Goal: Transaction & Acquisition: Purchase product/service

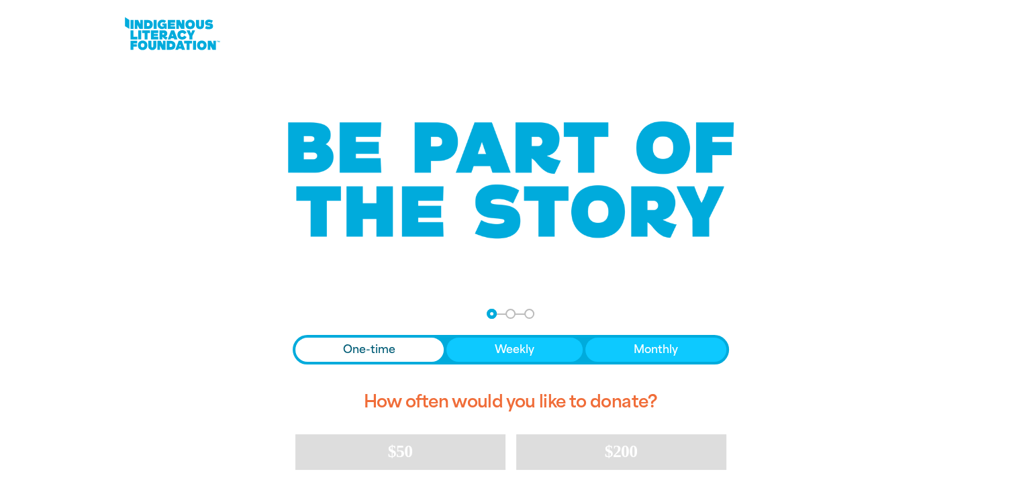
click at [403, 346] on span "Donation frequency" at bounding box center [369, 350] width 149 height 24
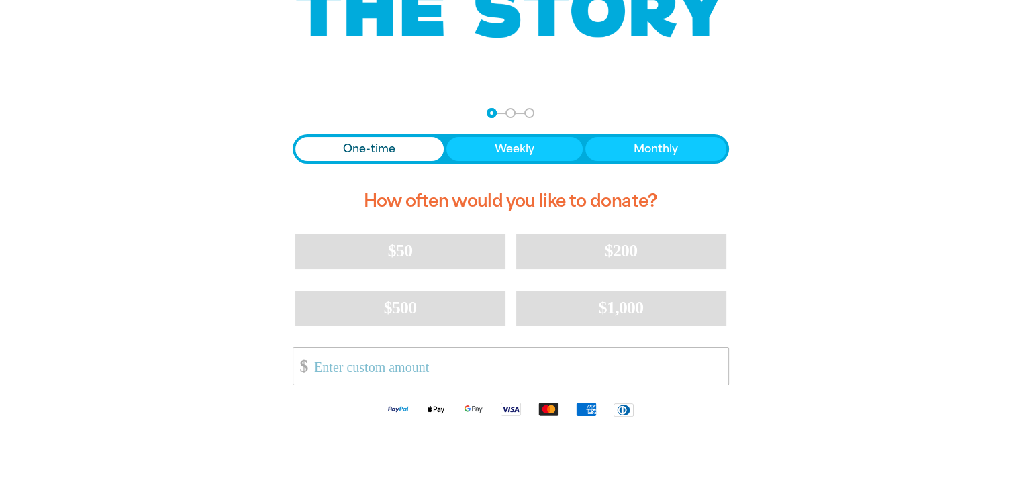
scroll to position [216, 0]
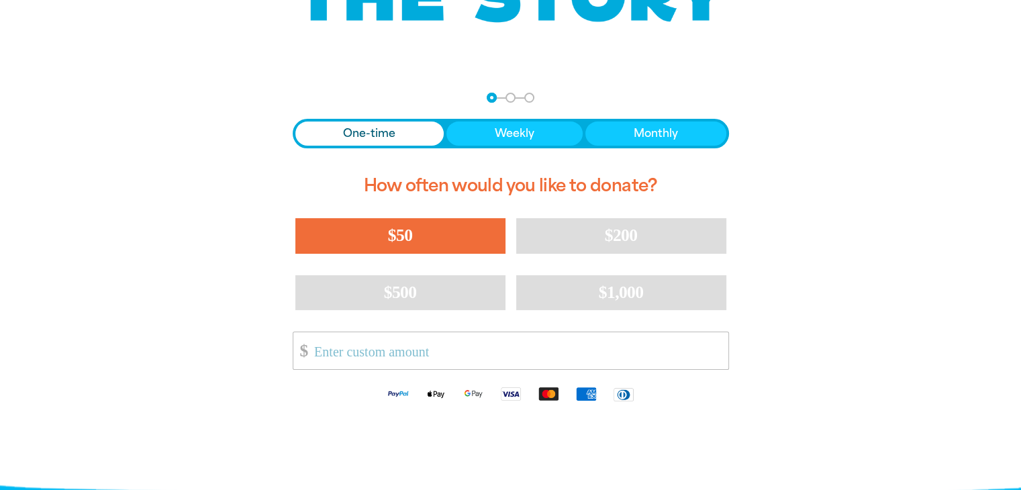
click at [395, 240] on span "$50" at bounding box center [400, 235] width 24 height 19
select select "AU"
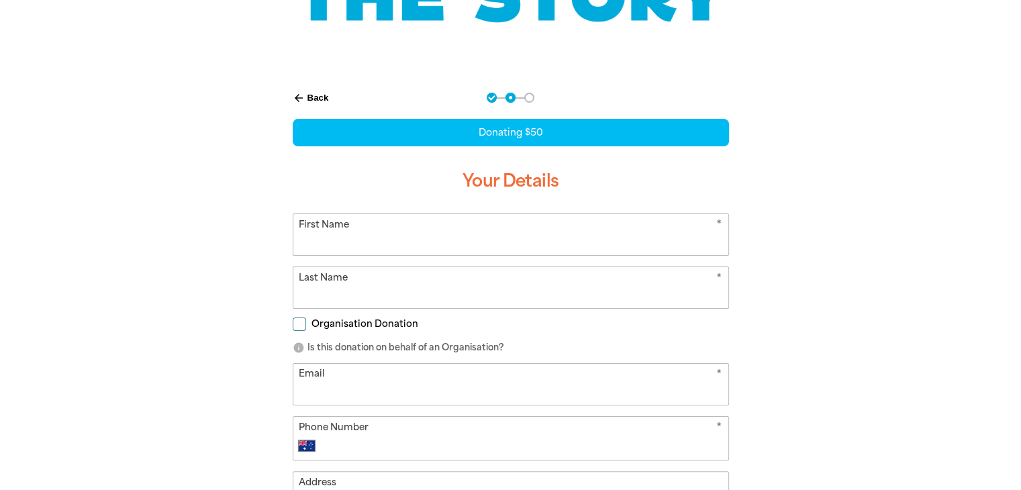
click at [395, 240] on input "First Name" at bounding box center [510, 234] width 435 height 41
type input "[PERSON_NAME]"
type input "[EMAIL_ADDRESS][DOMAIN_NAME]"
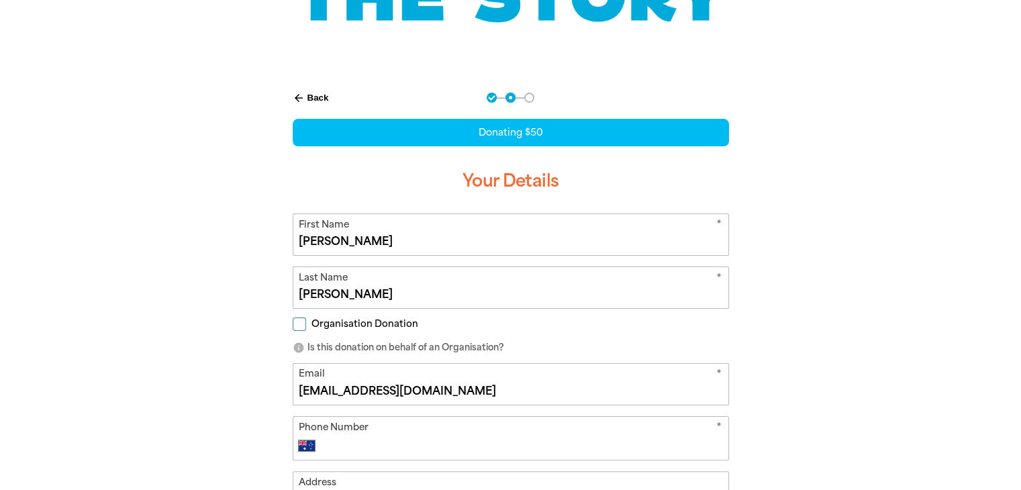
type input "0488 010 574"
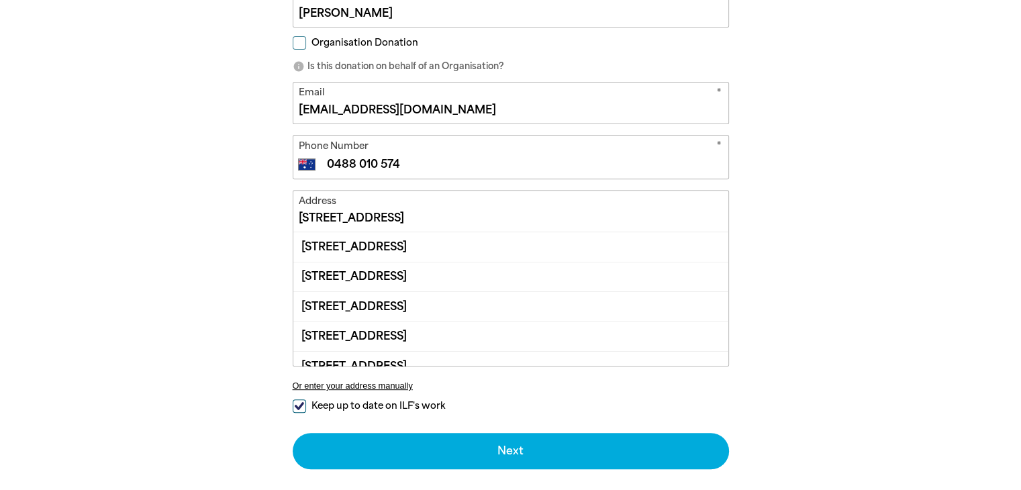
scroll to position [518, 0]
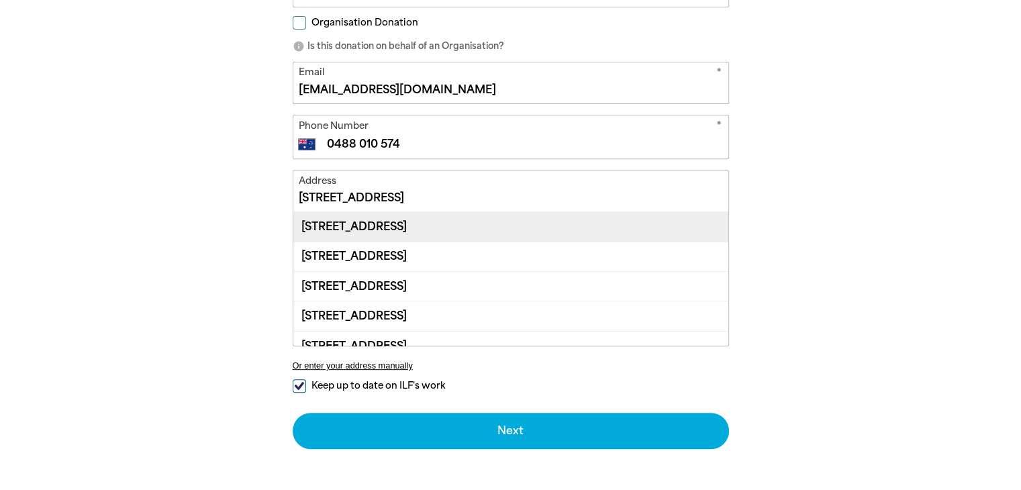
click at [502, 218] on div "[STREET_ADDRESS]" at bounding box center [510, 226] width 435 height 29
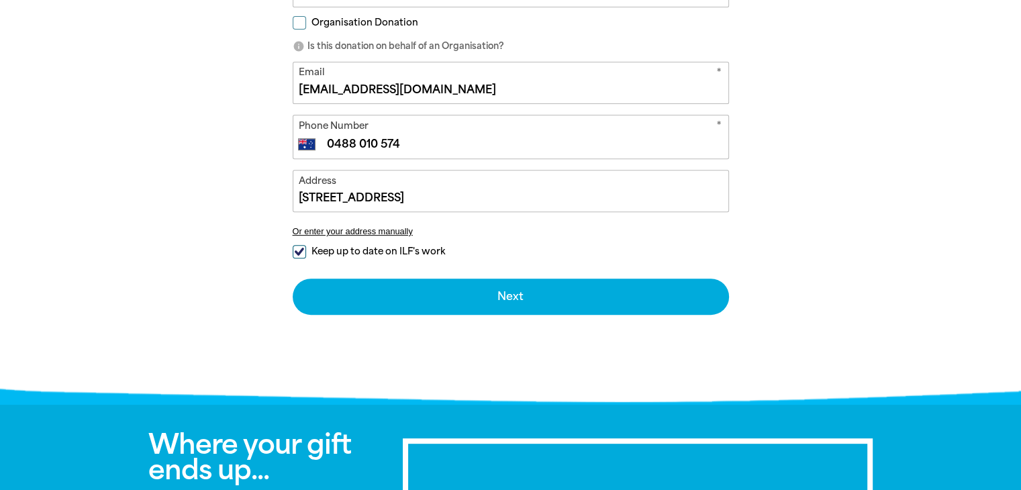
type input "[STREET_ADDRESS]"
click at [294, 253] on input "Keep up to date on ILF's work" at bounding box center [299, 251] width 13 height 13
checkbox input "false"
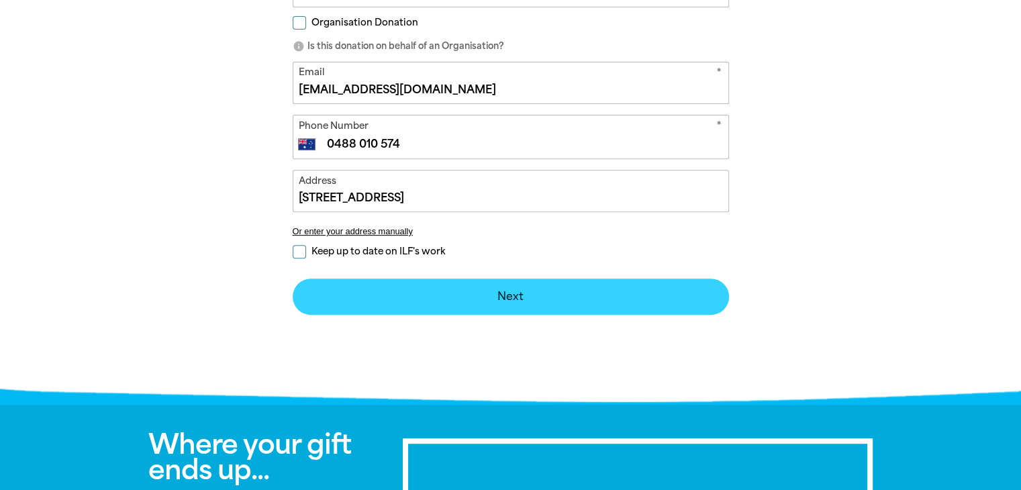
click at [518, 299] on button "Next chevron_right" at bounding box center [511, 297] width 436 height 36
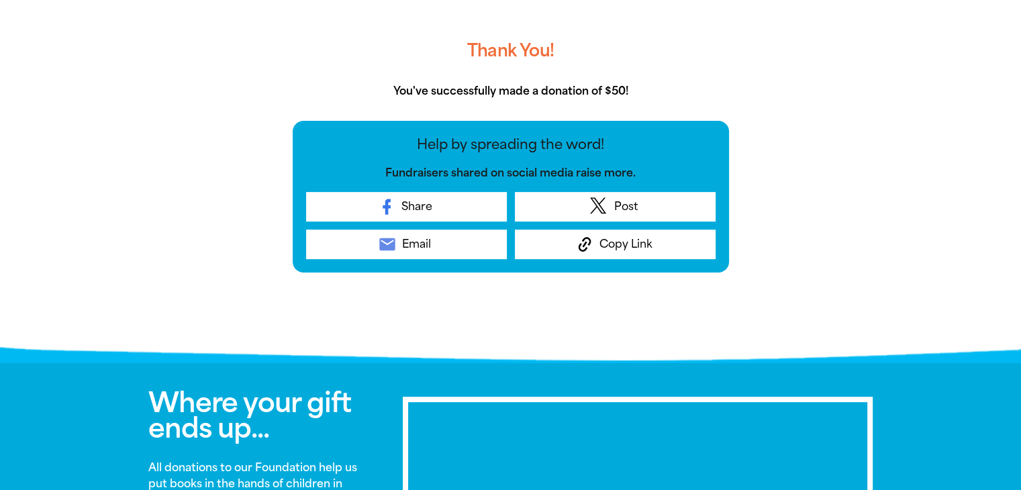
scroll to position [444, 0]
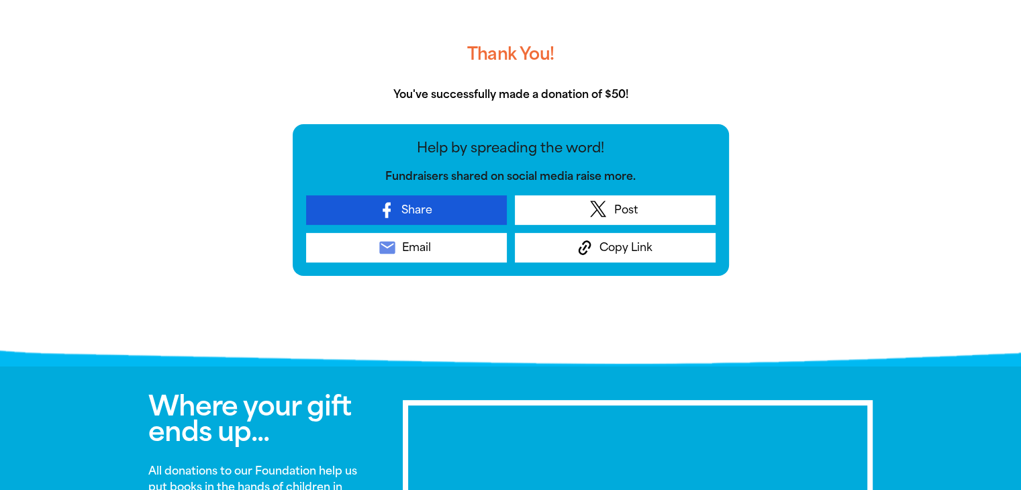
click at [442, 201] on link "Share" at bounding box center [406, 210] width 201 height 30
click at [445, 203] on link "Share" at bounding box center [406, 210] width 201 height 30
